Goal: Information Seeking & Learning: Learn about a topic

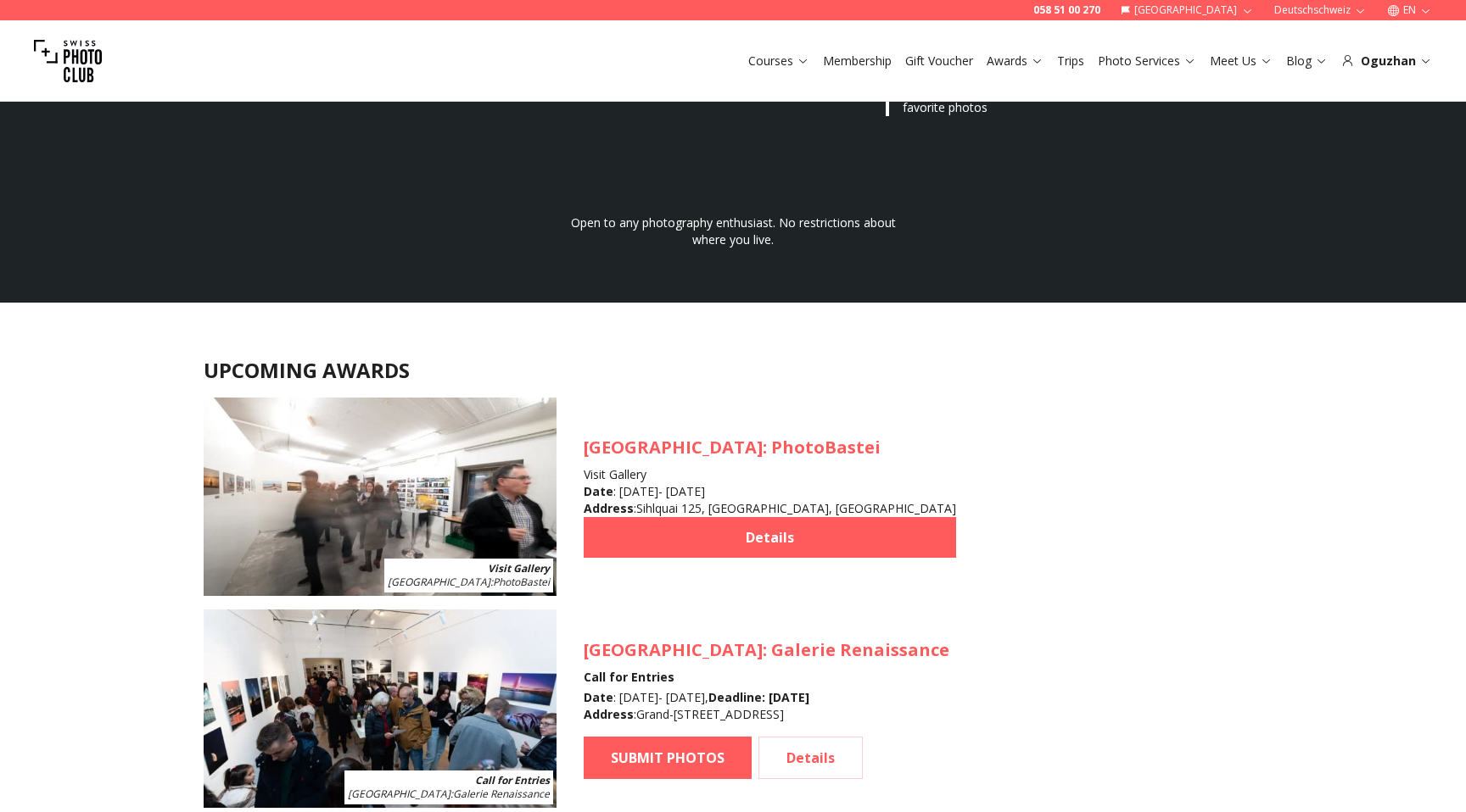
scroll to position [1383, 0]
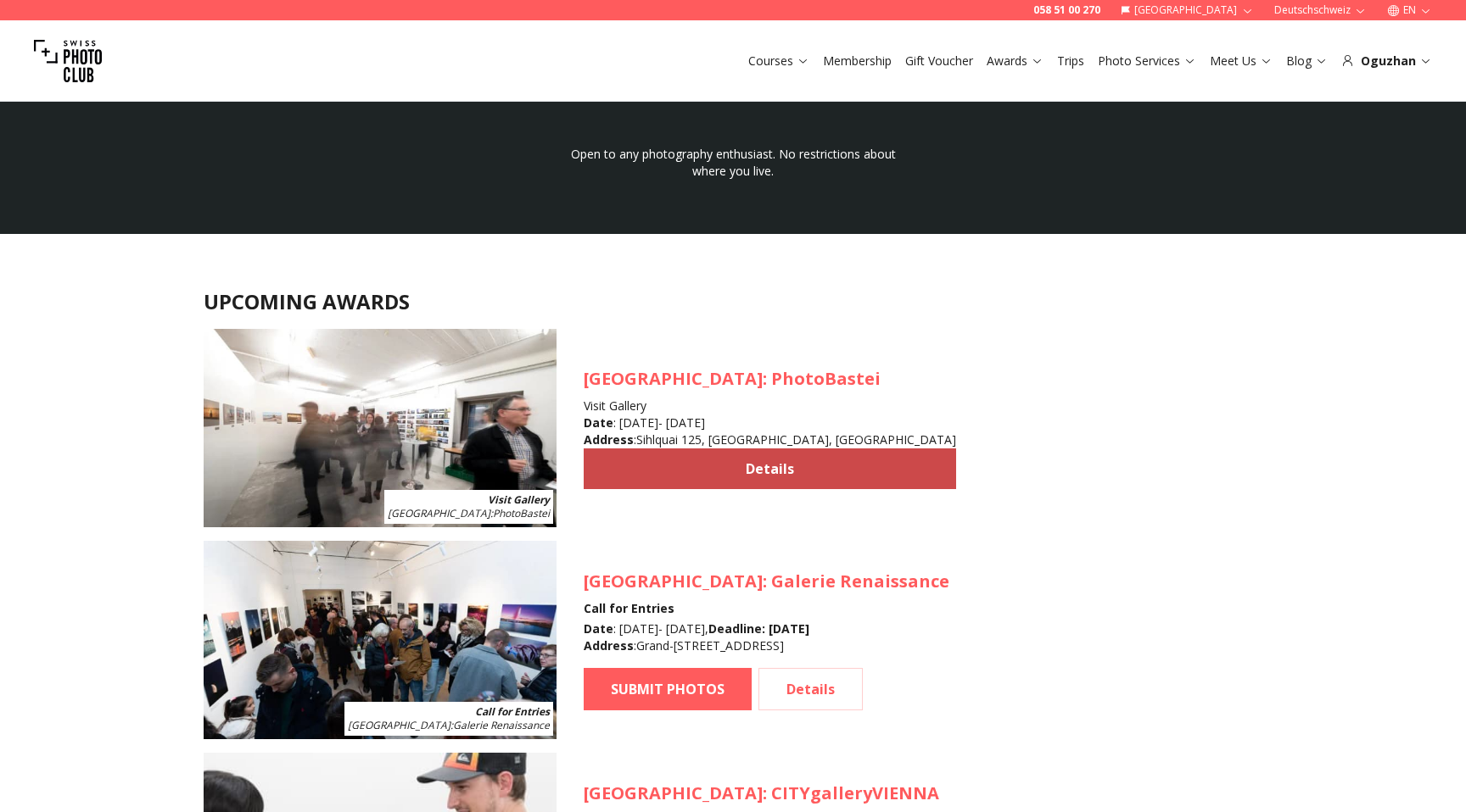
click at [671, 470] on link "Details" at bounding box center [770, 469] width 372 height 41
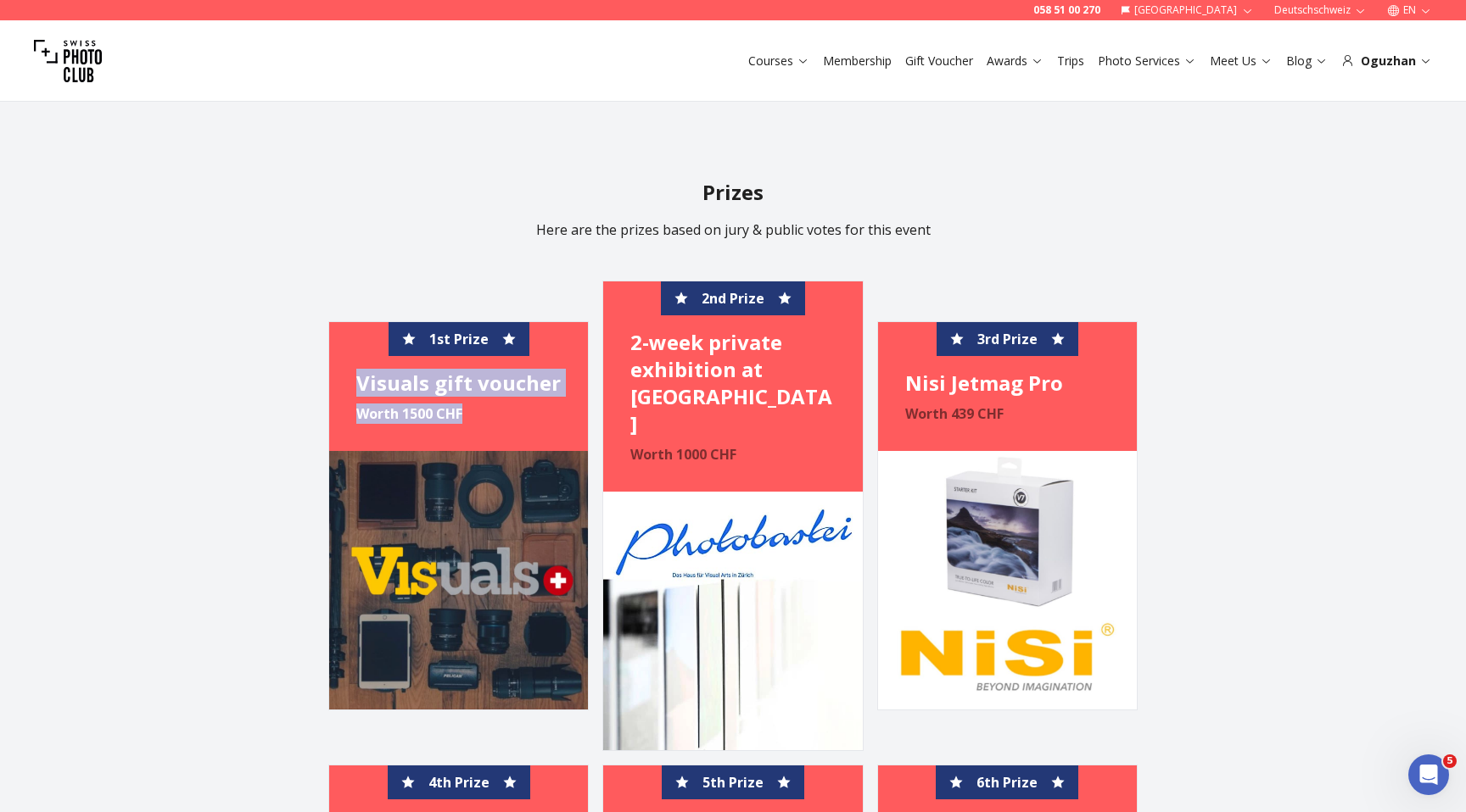
drag, startPoint x: 357, startPoint y: 346, endPoint x: 475, endPoint y: 377, distance: 122.0
click at [475, 377] on div "1st Prize Visuals gift voucher Worth 1500 CHF" at bounding box center [458, 387] width 259 height 129
click at [438, 370] on h4 "Visuals gift voucher" at bounding box center [459, 383] width 205 height 27
drag, startPoint x: 358, startPoint y: 344, endPoint x: 550, endPoint y: 344, distance: 192.0
click at [550, 370] on h4 "Visuals gift voucher" at bounding box center [459, 383] width 205 height 27
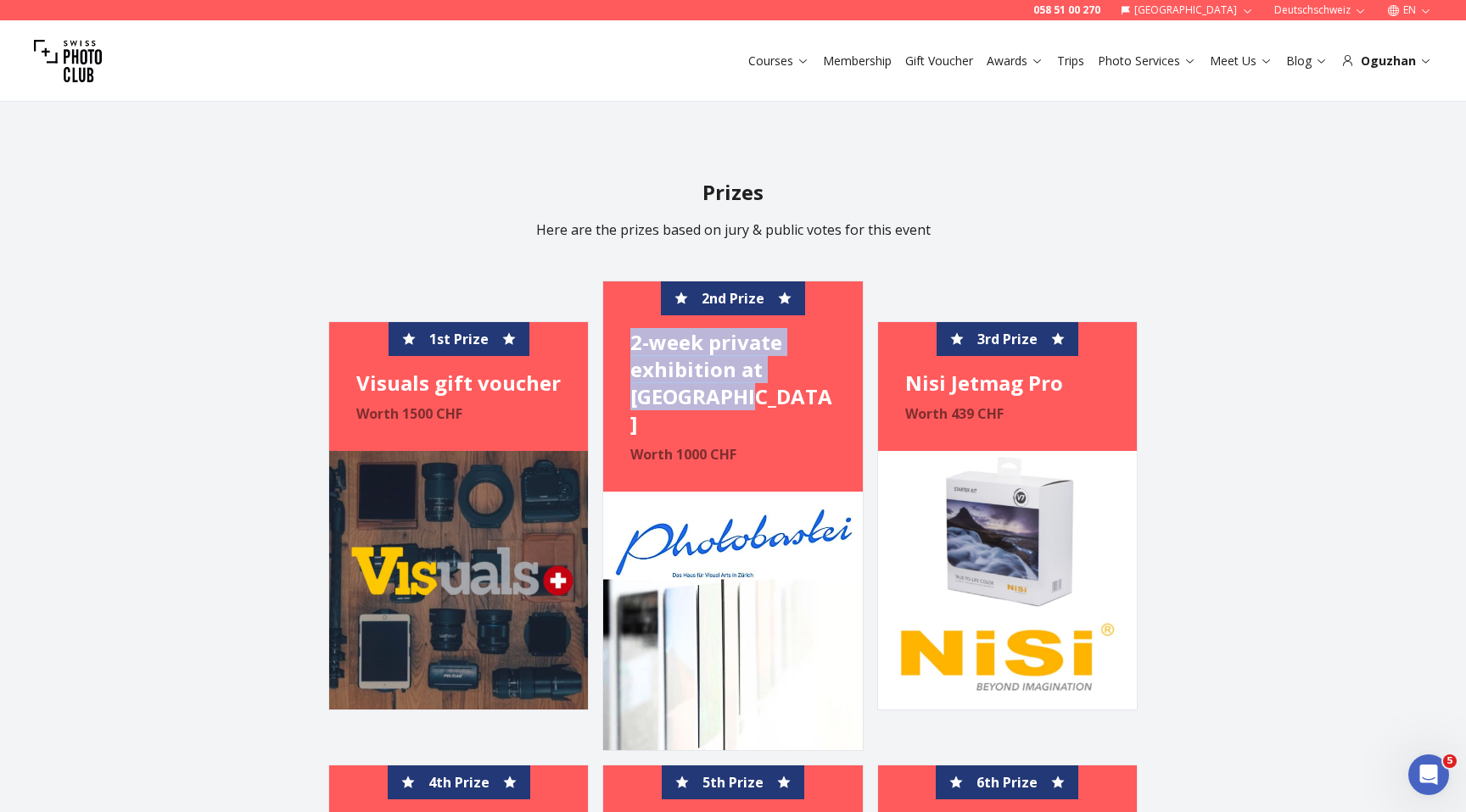
drag, startPoint x: 632, startPoint y: 317, endPoint x: 745, endPoint y: 367, distance: 123.6
click at [745, 367] on h4 "2-week private exhibition at [GEOGRAPHIC_DATA]" at bounding box center [733, 382] width 205 height 108
drag, startPoint x: 632, startPoint y: 316, endPoint x: 758, endPoint y: 377, distance: 140.0
click at [758, 377] on h4 "2-week private exhibition at [GEOGRAPHIC_DATA]" at bounding box center [733, 382] width 205 height 108
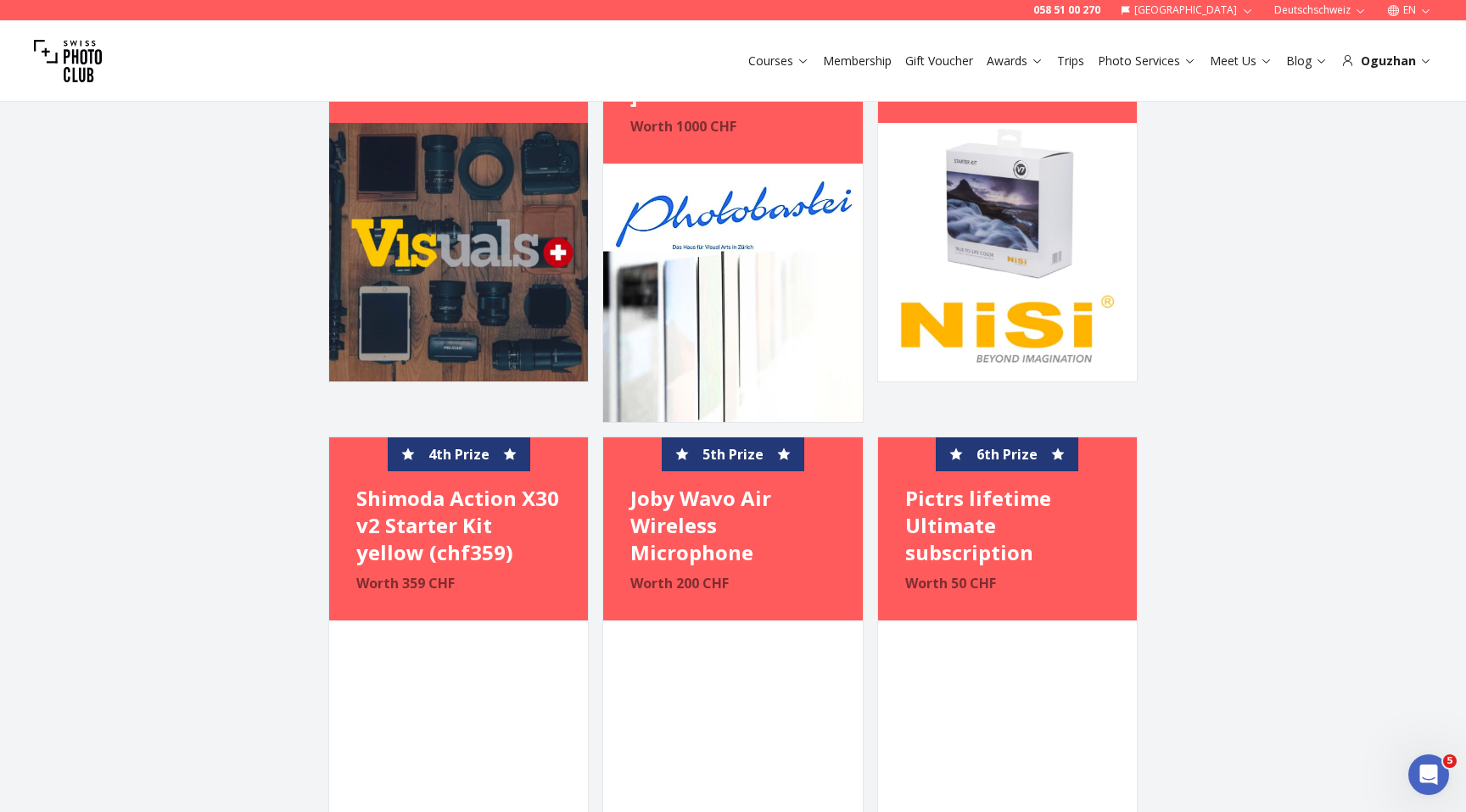
scroll to position [2797, 0]
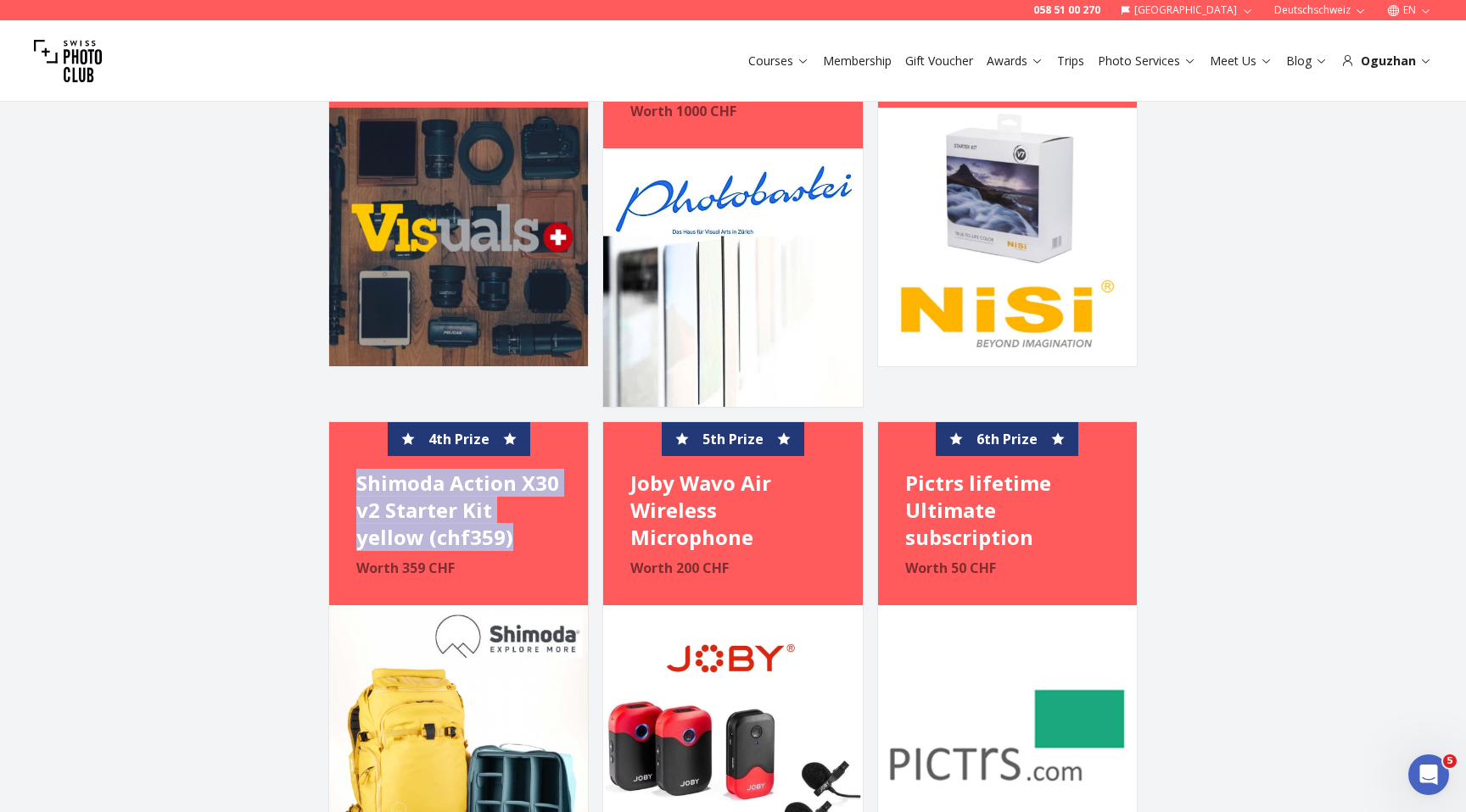
drag, startPoint x: 357, startPoint y: 430, endPoint x: 522, endPoint y: 484, distance: 173.6
click at [522, 484] on h4 "Shimoda Action X30 v2 Starter Kit yellow (chf359)" at bounding box center [459, 510] width 205 height 81
drag, startPoint x: 357, startPoint y: 428, endPoint x: 518, endPoint y: 492, distance: 173.3
click at [518, 492] on h4 "Shimoda Action X30 v2 Starter Kit yellow (chf359)" at bounding box center [459, 510] width 205 height 81
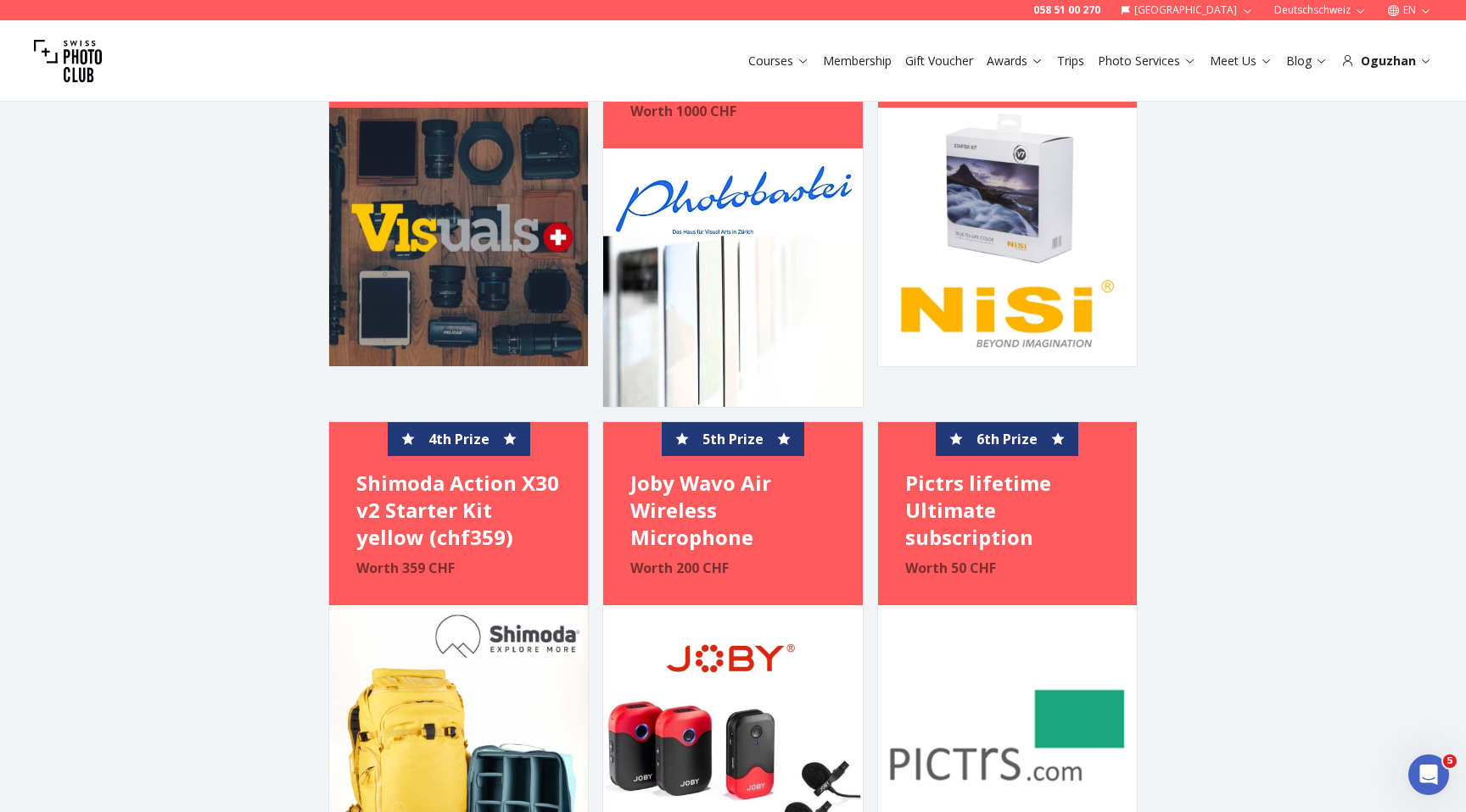
click at [493, 490] on h4 "Shimoda Action X30 v2 Starter Kit yellow (chf359)" at bounding box center [459, 510] width 205 height 81
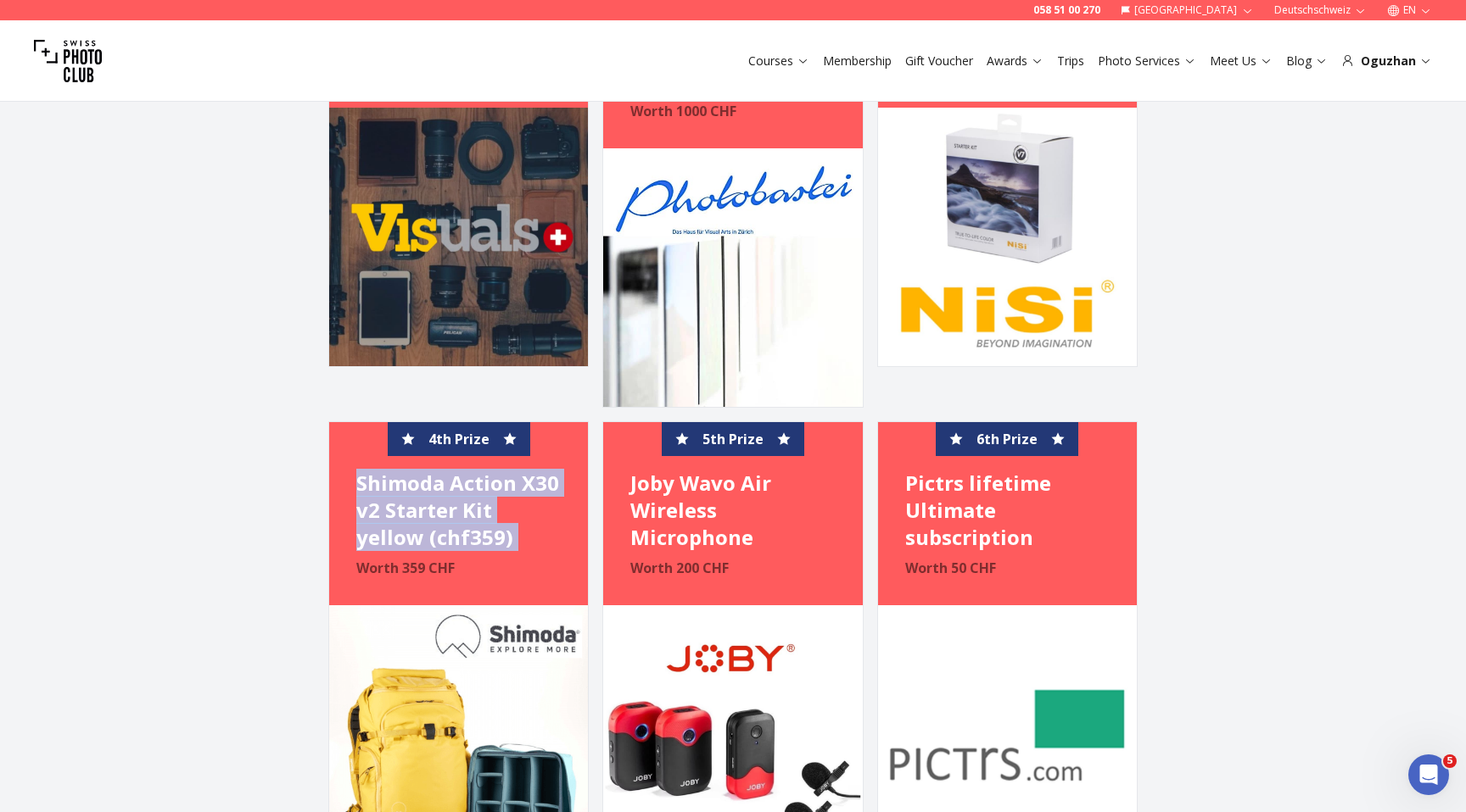
click at [493, 490] on h4 "Shimoda Action X30 v2 Starter Kit yellow (chf359)" at bounding box center [459, 510] width 205 height 81
drag, startPoint x: 511, startPoint y: 488, endPoint x: 356, endPoint y: 428, distance: 166.2
click at [356, 428] on div "4th Prize Shimoda Action X30 v2 Starter Kit yellow (chf359) Worth 359 CHF" at bounding box center [458, 513] width 259 height 184
copy h4 "Shimoda Action X30 v2 Starter Kit yellow (chf359)"
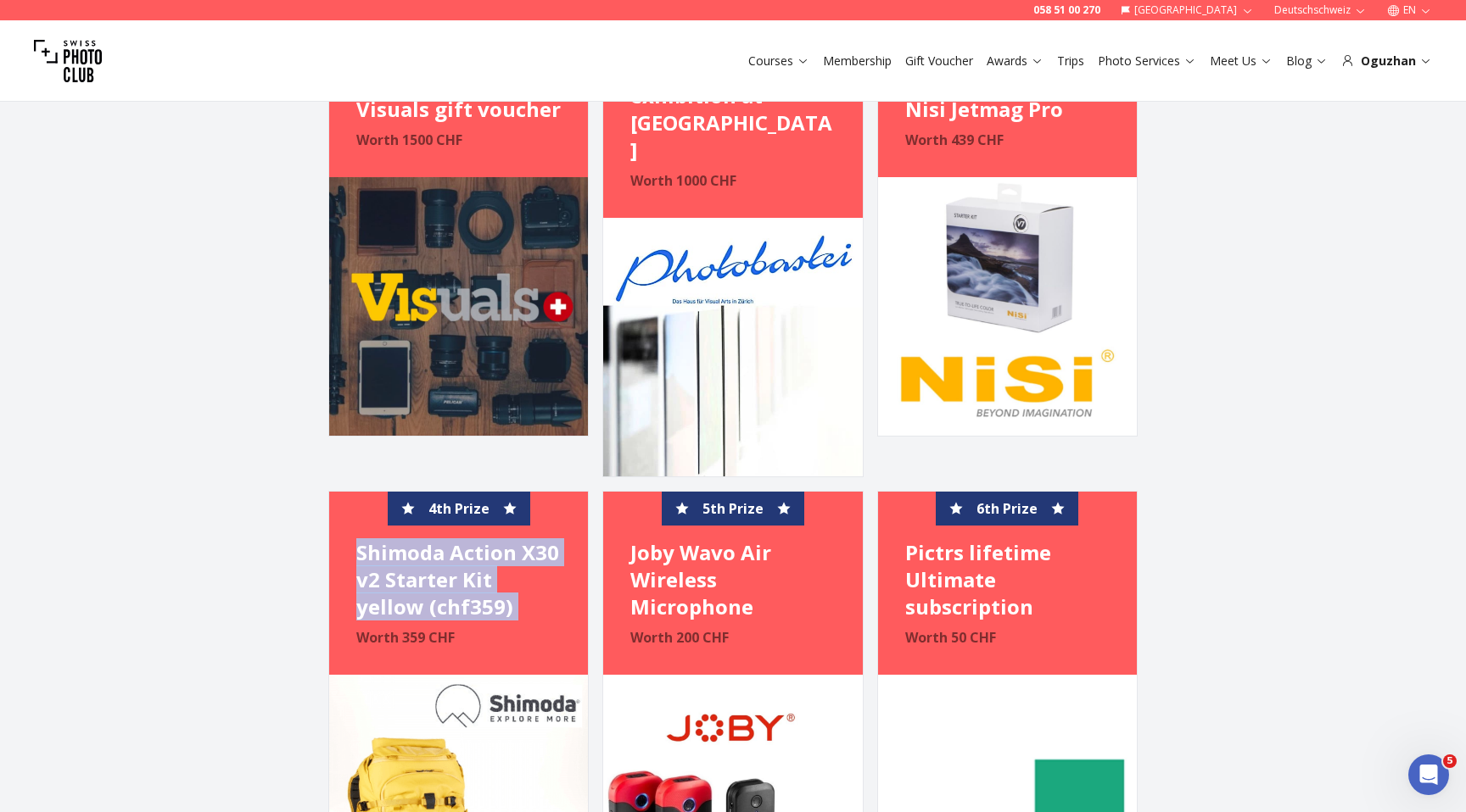
scroll to position [2794, 0]
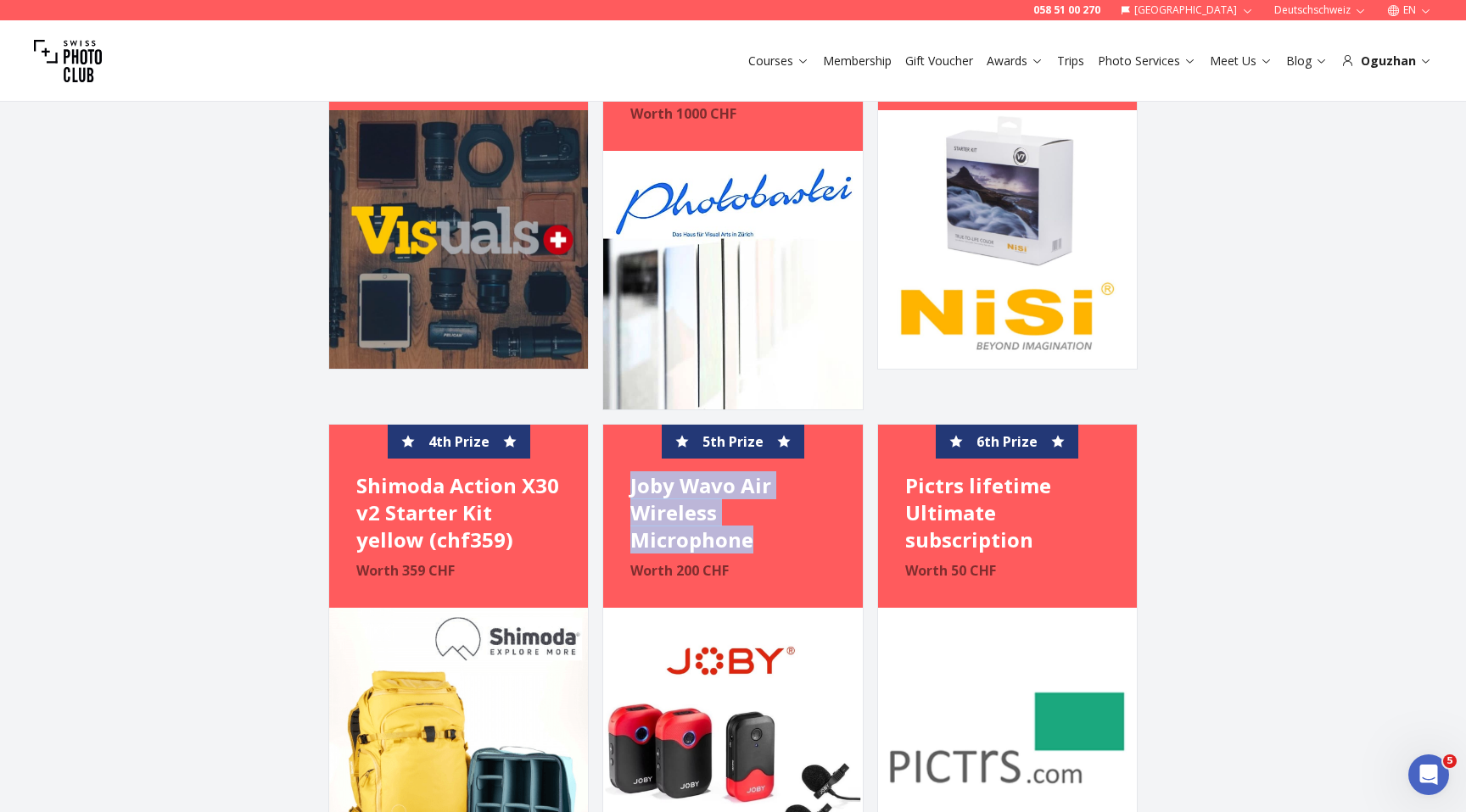
drag, startPoint x: 632, startPoint y: 433, endPoint x: 761, endPoint y: 476, distance: 136.0
click at [761, 476] on h4 "Joby Wavo Air Wireless Microphone" at bounding box center [733, 513] width 205 height 81
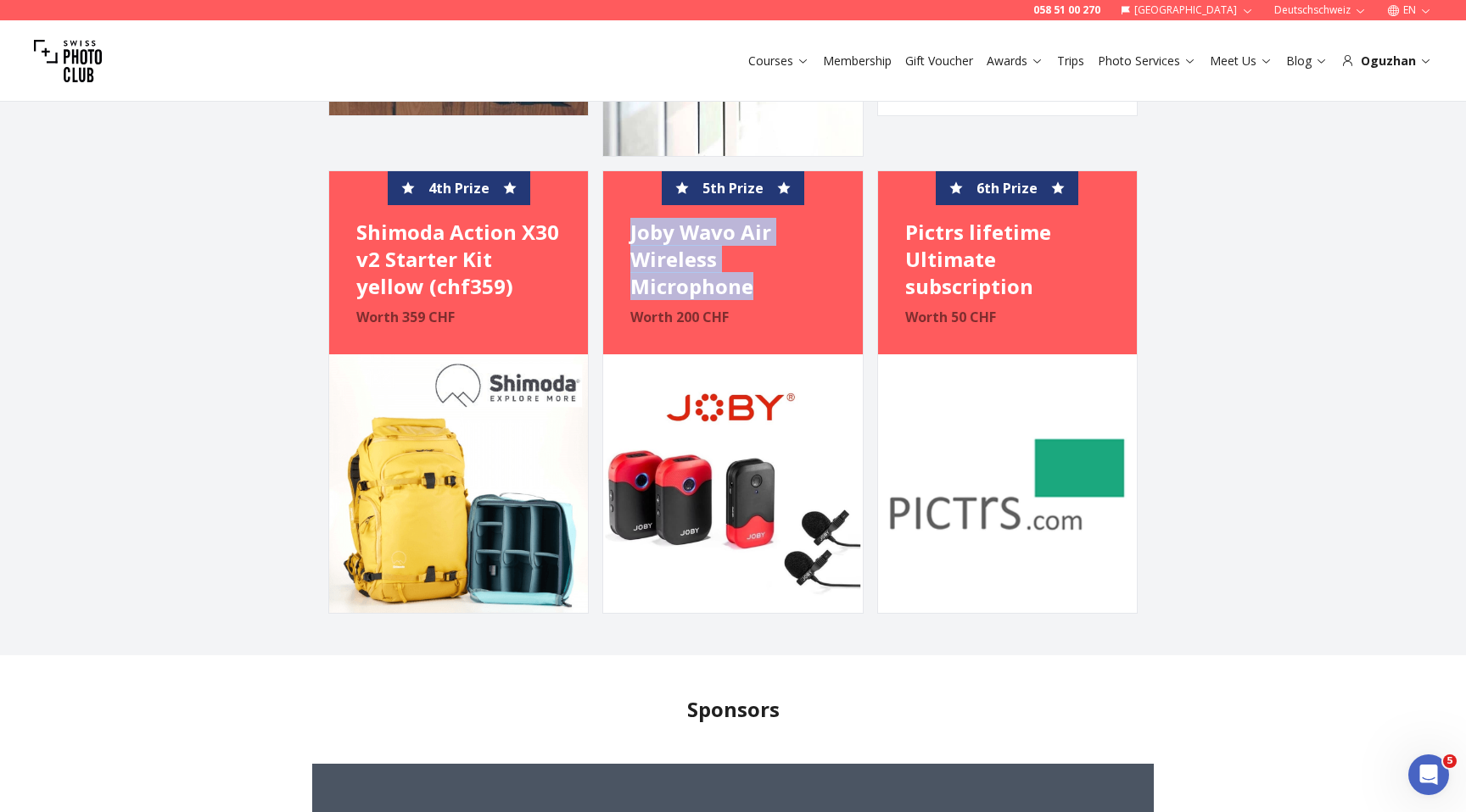
scroll to position [3047, 0]
drag, startPoint x: 632, startPoint y: 181, endPoint x: 762, endPoint y: 240, distance: 142.8
click at [762, 240] on h4 "Joby Wavo Air Wireless Microphone" at bounding box center [733, 260] width 205 height 81
copy h4 "Joby Wavo Air Wireless Microphone"
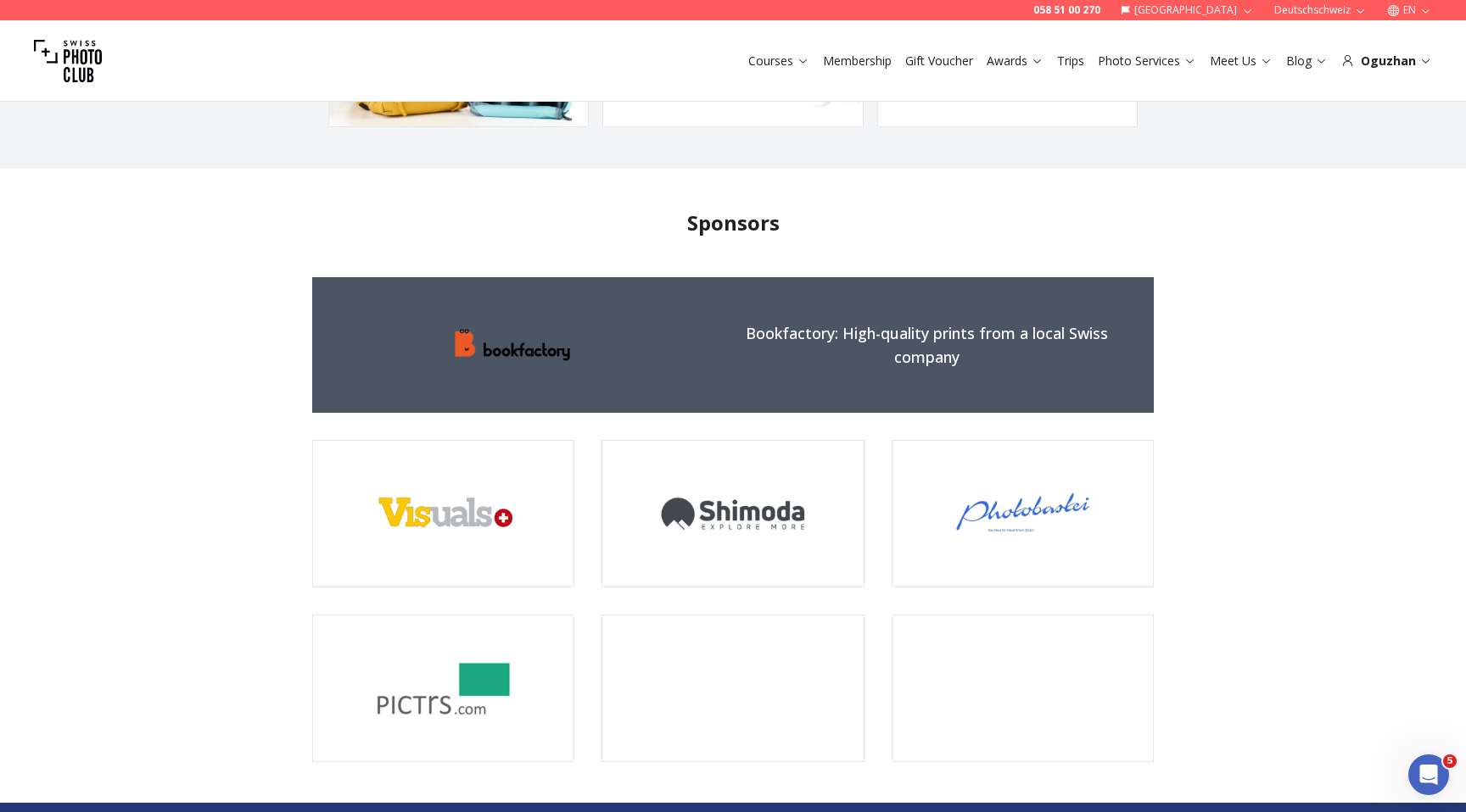
scroll to position [3531, 0]
